Goal: Complete application form

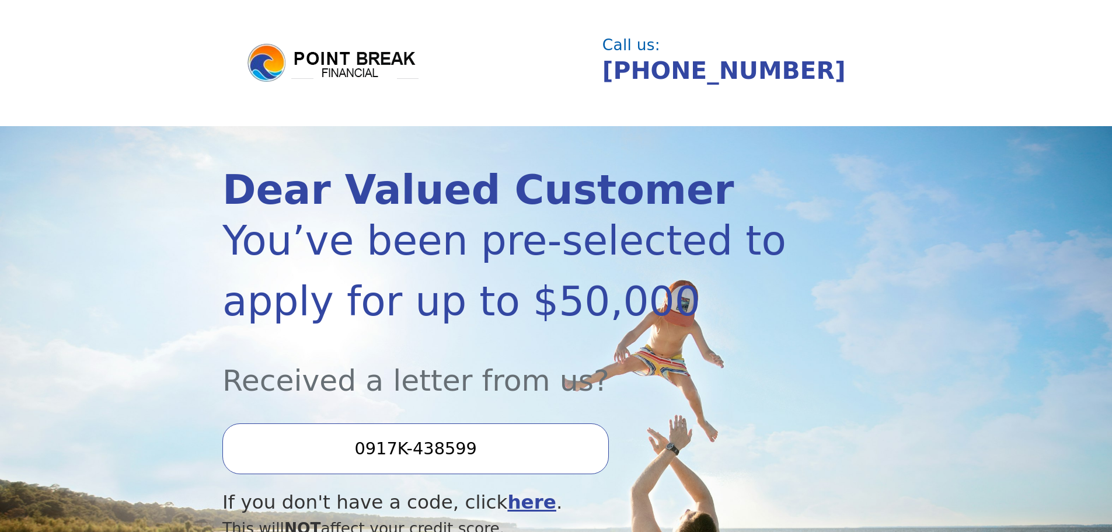
scroll to position [292, 0]
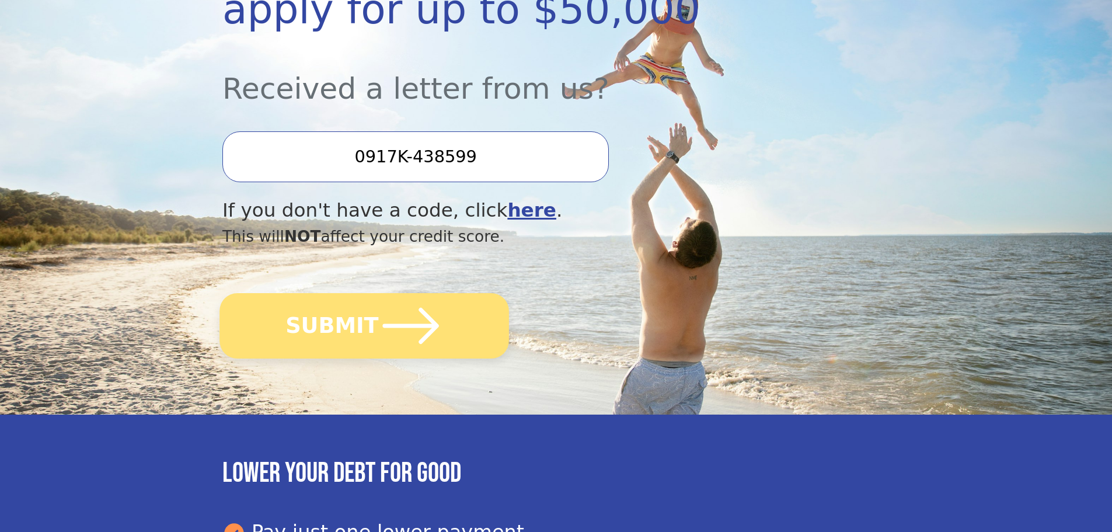
click at [338, 336] on button "SUBMIT" at bounding box center [363, 325] width 289 height 65
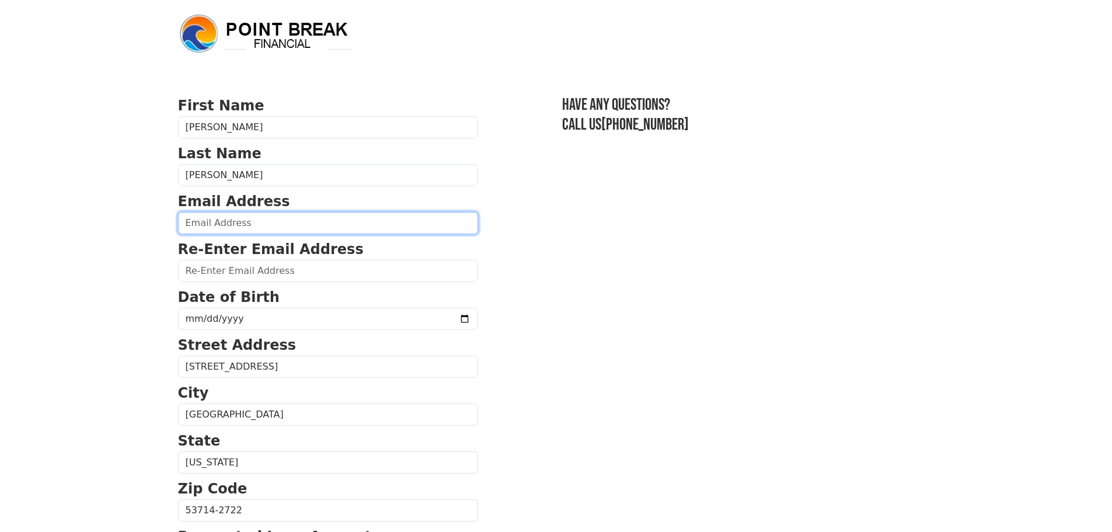
click at [236, 225] on input "email" at bounding box center [328, 223] width 300 height 22
type input "carp1313@gmail.com"
type input "(608) 206-4853"
